Goal: Find specific page/section: Find specific page/section

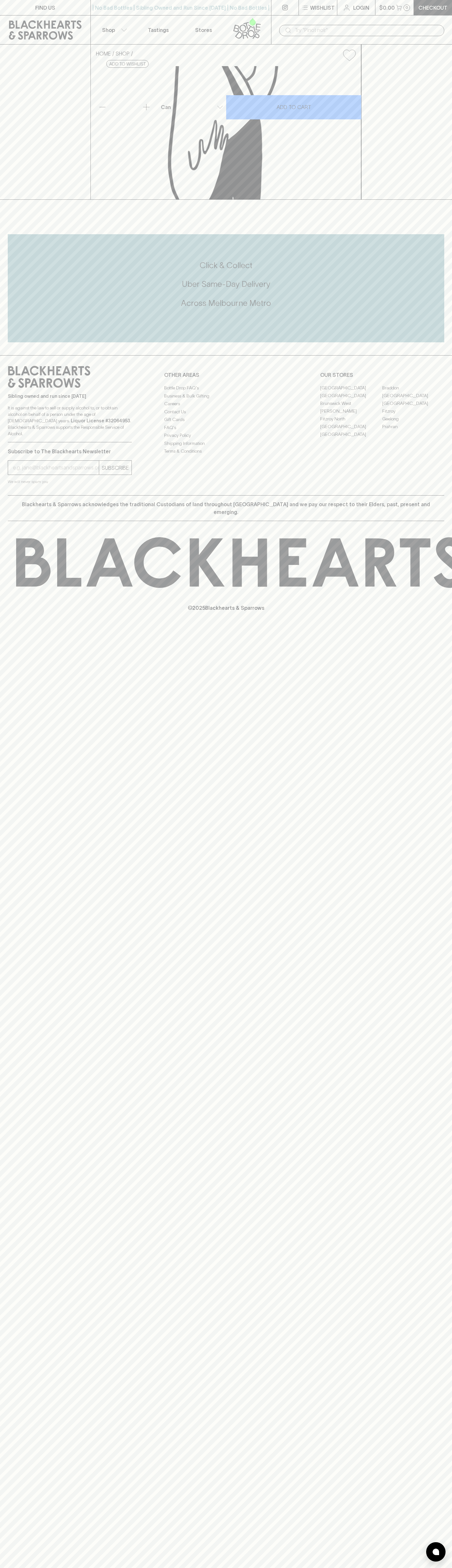
click at [223, 21] on link "Stores" at bounding box center [203, 29] width 45 height 29
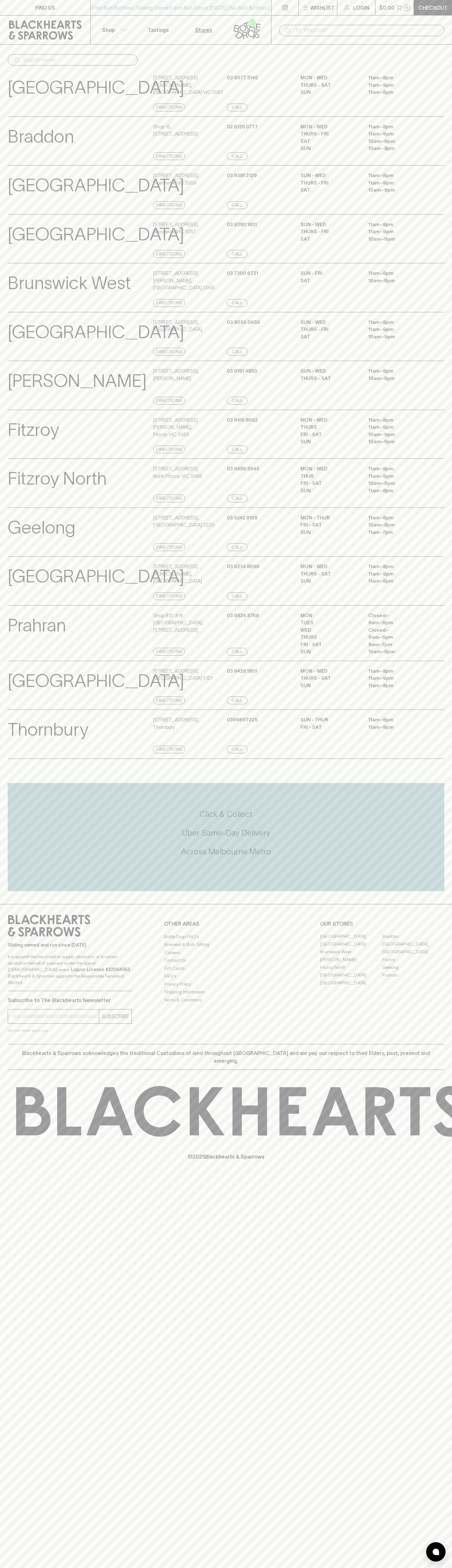
click at [348, 1567] on html "FIND US | No Bad Bottles | Sibling Owned and Run Since 2006 | No Bad Bottles | …" at bounding box center [226, 784] width 452 height 1568
click at [26, 754] on div "Thornbury View Store Details" at bounding box center [80, 735] width 144 height 37
